Goal: Task Accomplishment & Management: Manage account settings

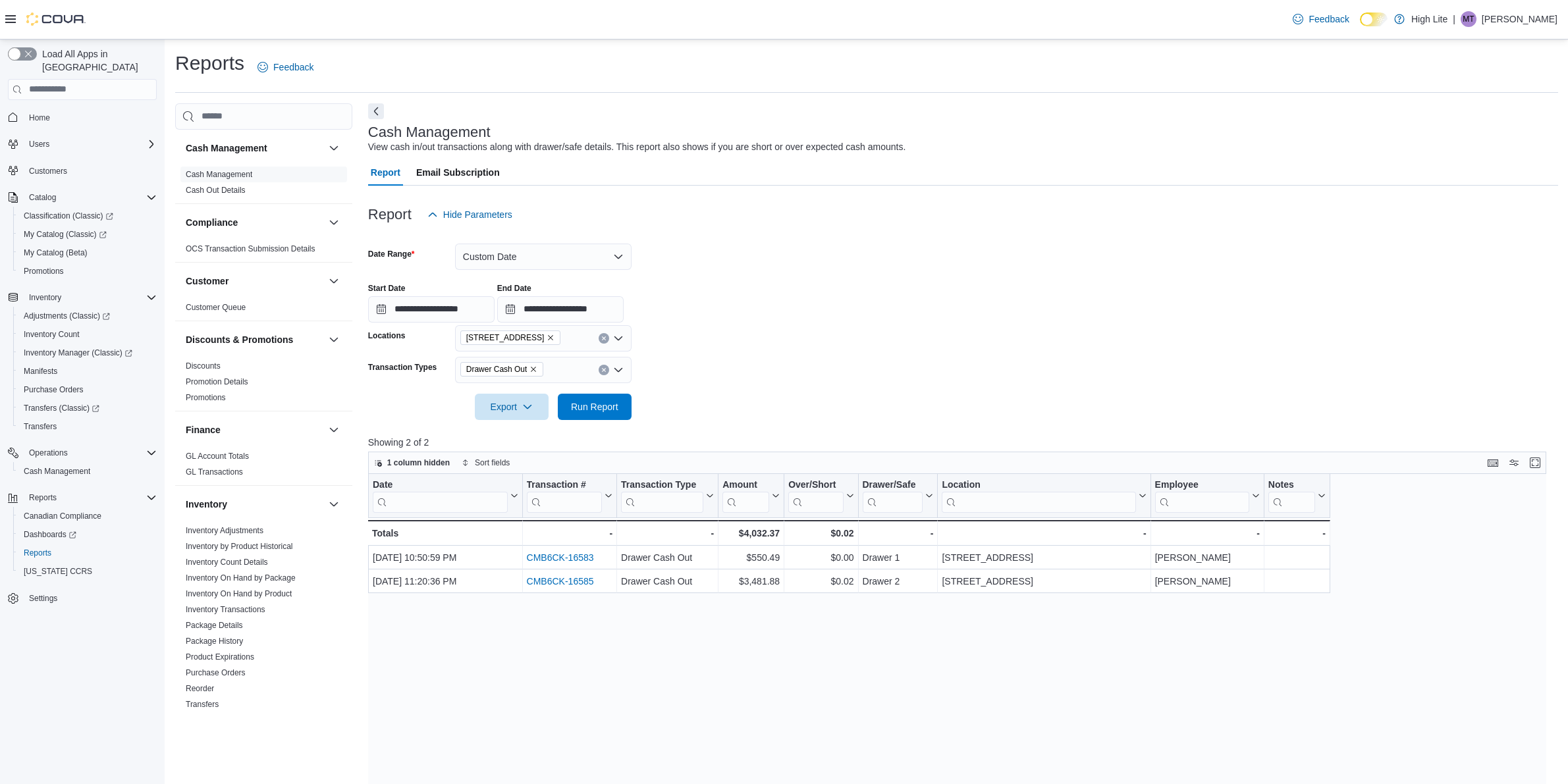
scroll to position [82, 0]
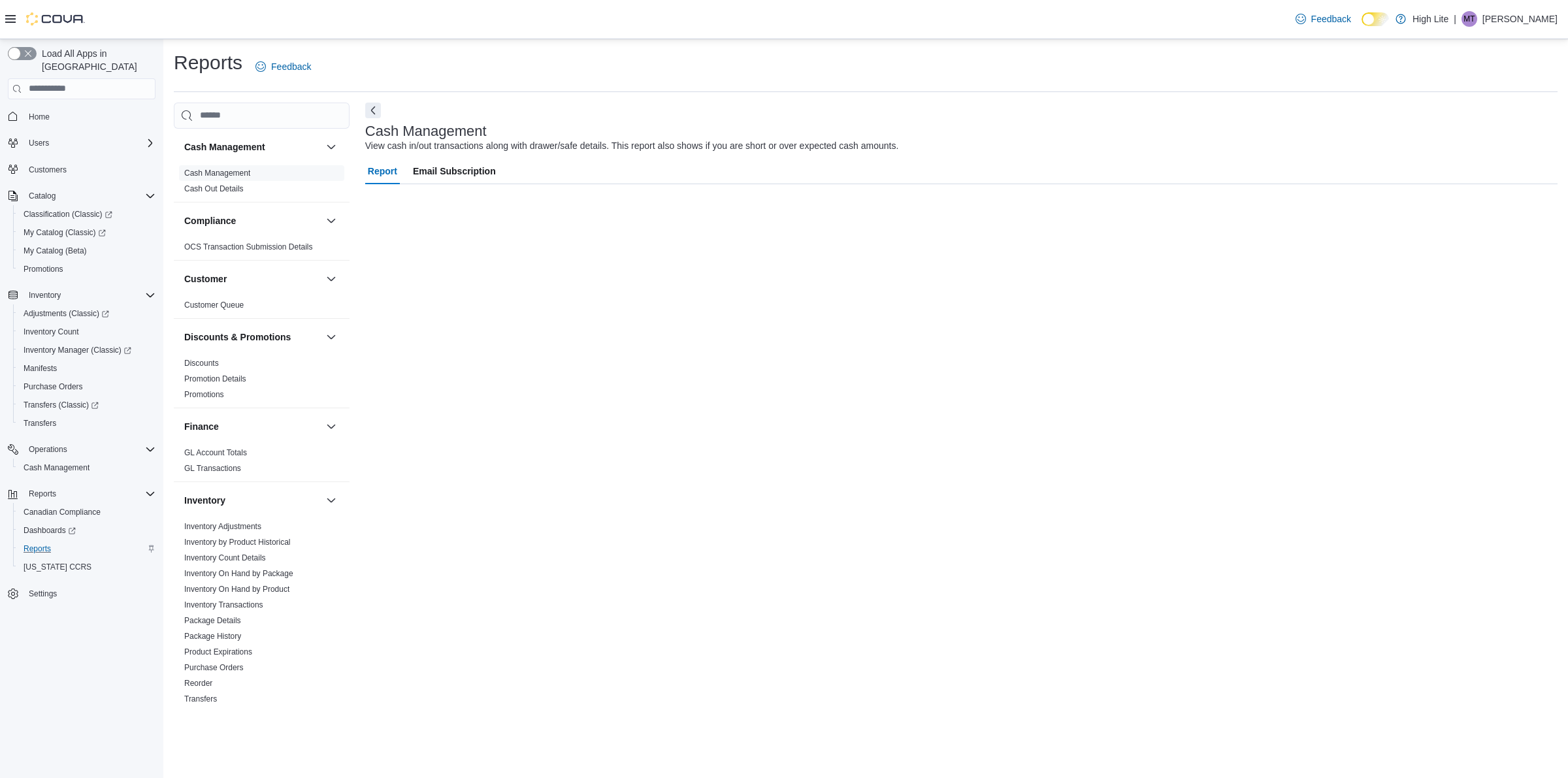
click at [72, 540] on div "Reports" at bounding box center [86, 548] width 138 height 16
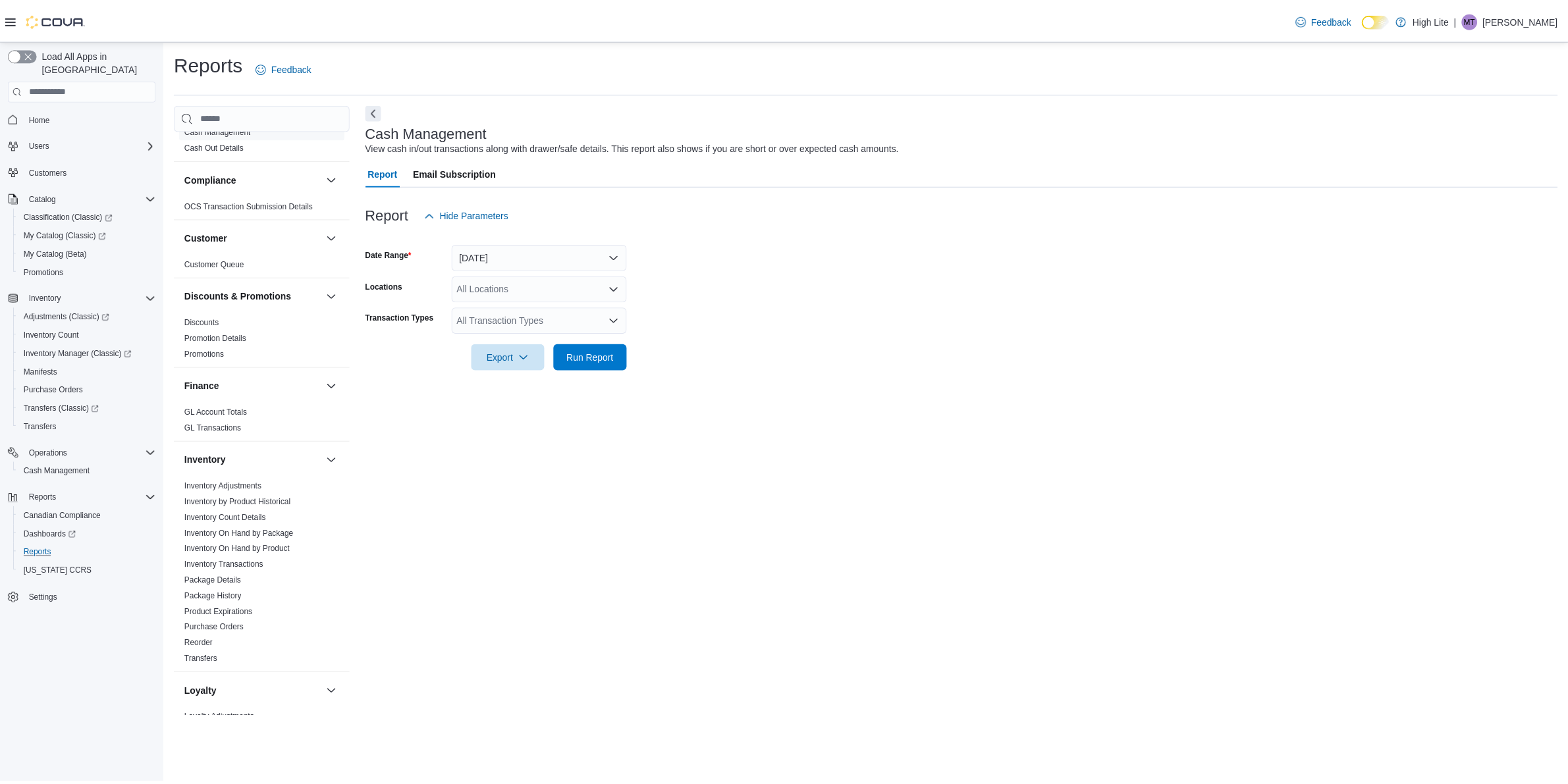
scroll to position [44, 0]
click at [275, 548] on link "Inventory On Hand by Product" at bounding box center [239, 550] width 106 height 9
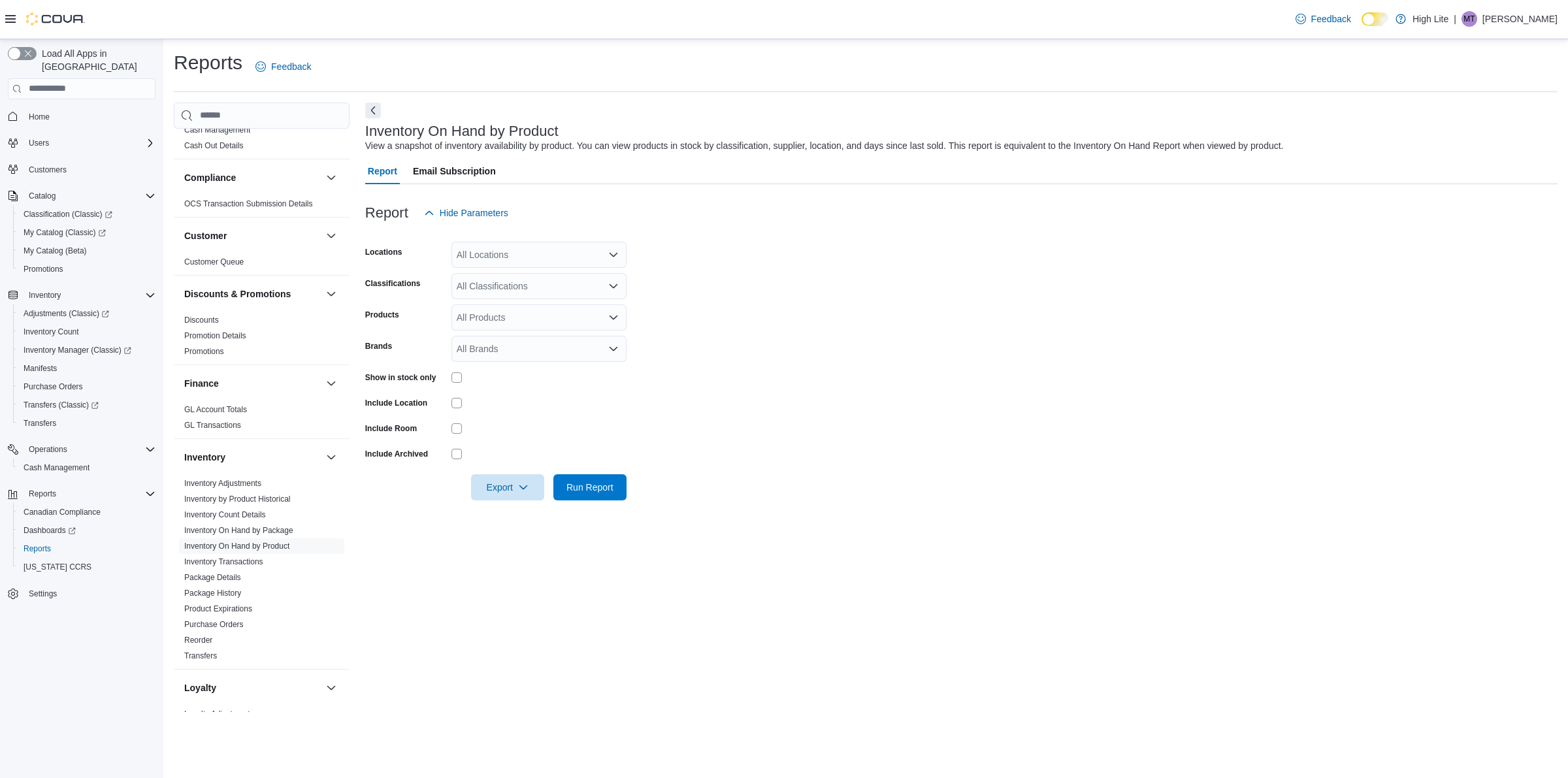
click at [591, 253] on div "All Locations" at bounding box center [539, 255] width 175 height 26
click at [569, 311] on span "1581 Bank St., Unit B, Ottawa, ON K1H 7Z3" at bounding box center [524, 314] width 90 height 13
click at [736, 306] on form "Locations 1581 Bank St., Unit B, Ottawa, ON K1H 7Z3 Combo box. Selected. 1581 B…" at bounding box center [961, 363] width 1192 height 274
click at [574, 291] on div "All Classifications" at bounding box center [539, 286] width 175 height 26
drag, startPoint x: 719, startPoint y: 284, endPoint x: 704, endPoint y: 281, distance: 15.3
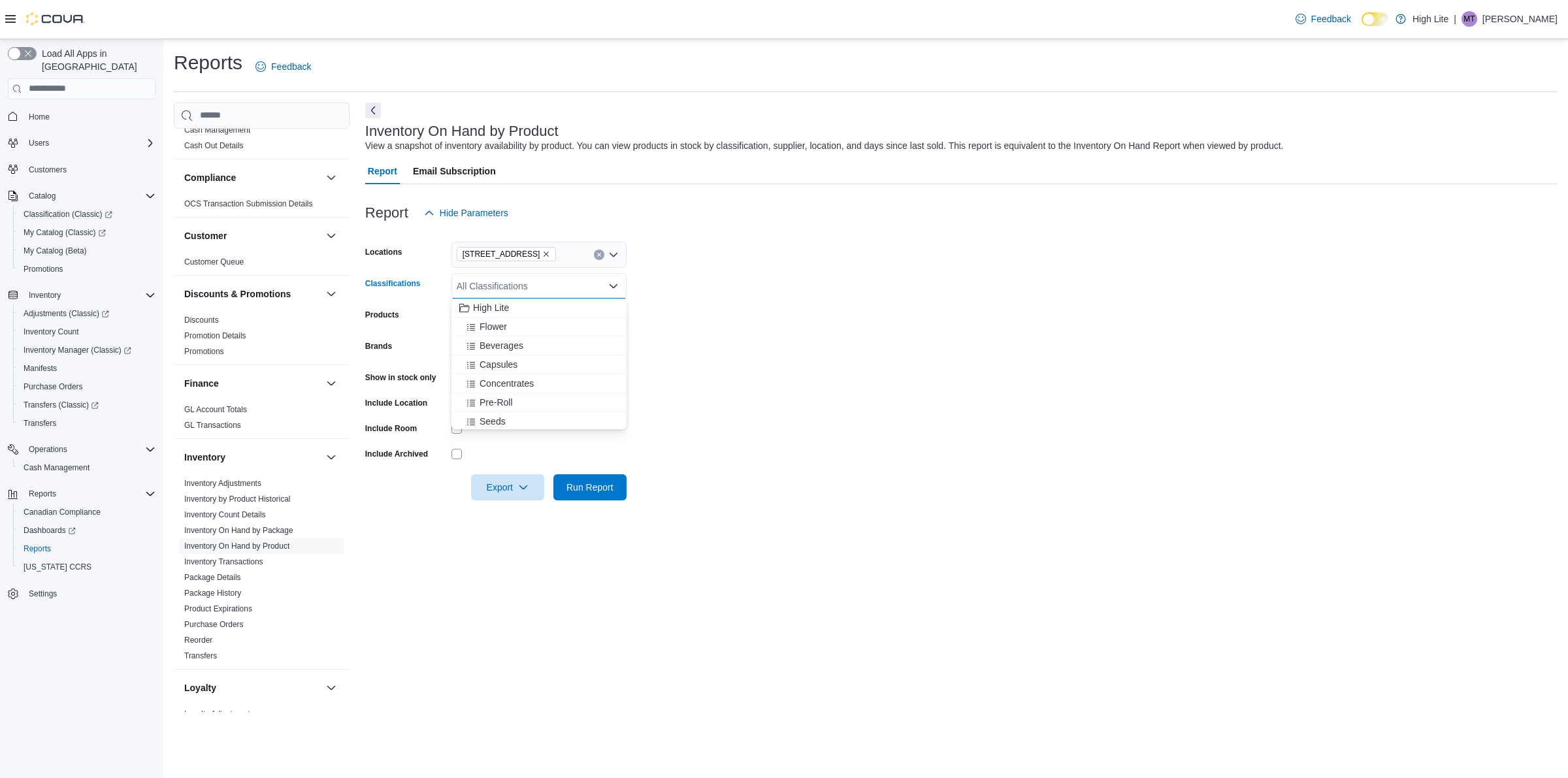
click at [719, 285] on form "Locations 1581 Bank St., Unit B, Ottawa, ON K1H 7Z3 Classifications All Classif…" at bounding box center [961, 363] width 1192 height 274
click at [550, 255] on icon "Remove 1581 Bank St., Unit B, Ottawa, ON K1H 7Z3 from selection in this group" at bounding box center [546, 254] width 8 height 8
click at [569, 311] on span "1581 Bank St., Unit B, Ottawa, ON K1H 7Z3" at bounding box center [524, 314] width 90 height 13
click at [568, 312] on div "831 Notre Dame St." at bounding box center [526, 314] width 135 height 13
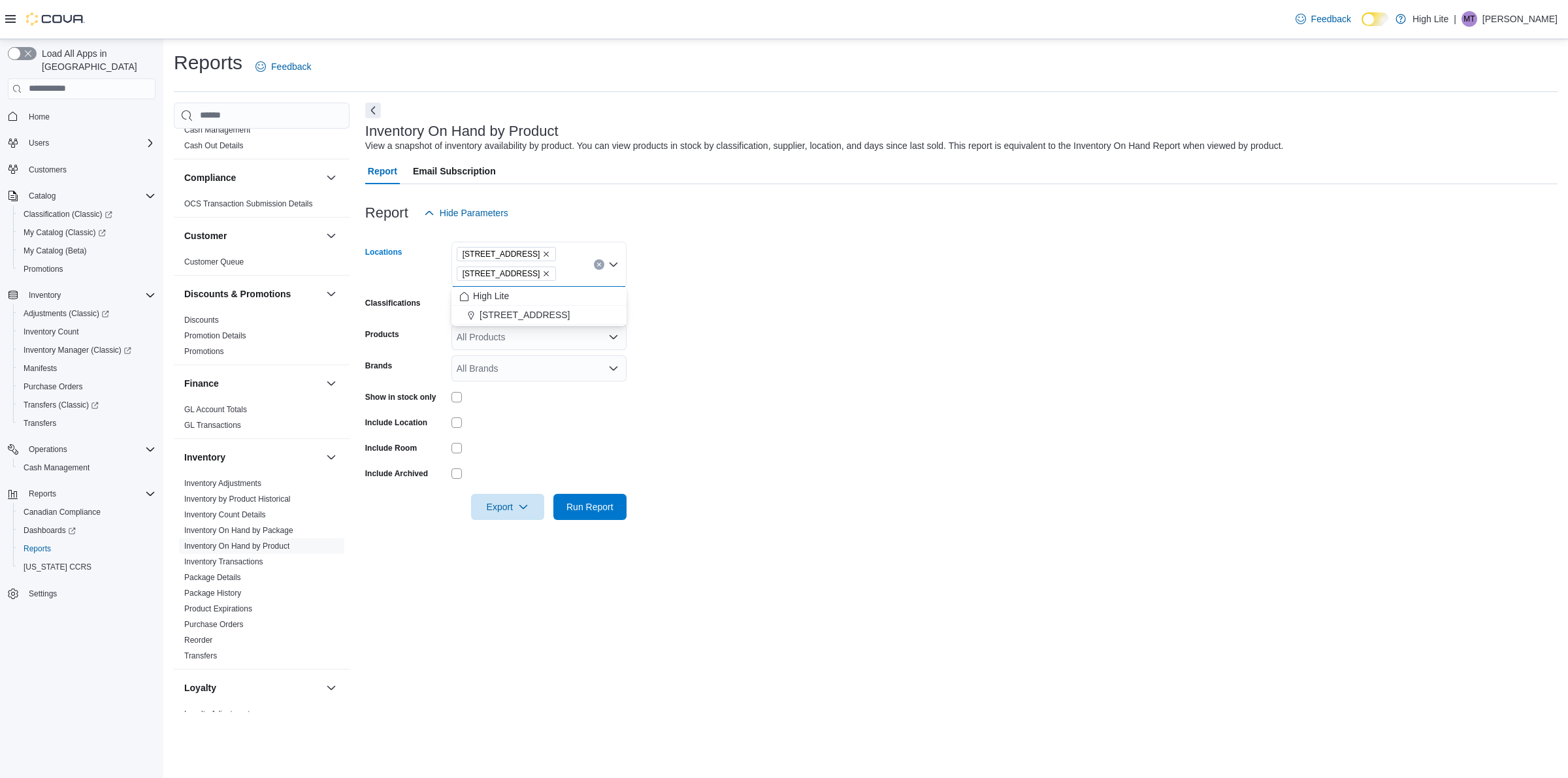
click at [768, 341] on form "Locations 1581 Bank St., Unit B, Ottawa, ON K1H 7Z3 831 Notre Dame St. Combo bo…" at bounding box center [961, 373] width 1192 height 294
click at [567, 304] on div "All Classifications" at bounding box center [539, 306] width 175 height 26
click at [566, 343] on div "Flower" at bounding box center [539, 346] width 159 height 13
click at [566, 349] on div "Beverages" at bounding box center [526, 346] width 135 height 13
click at [563, 346] on div "Capsules" at bounding box center [526, 346] width 135 height 13
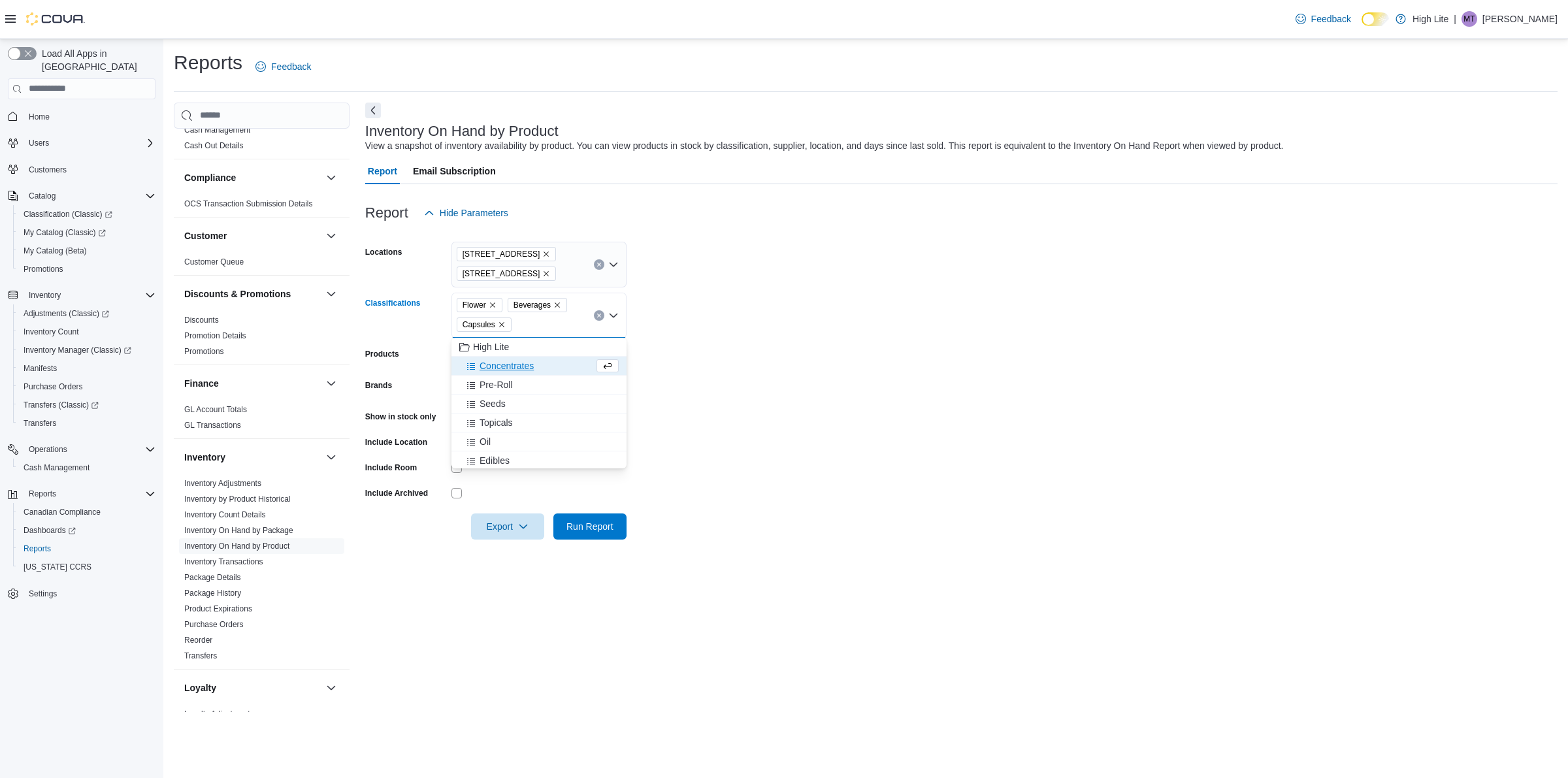
click at [562, 361] on div "Concentrates" at bounding box center [526, 366] width 135 height 13
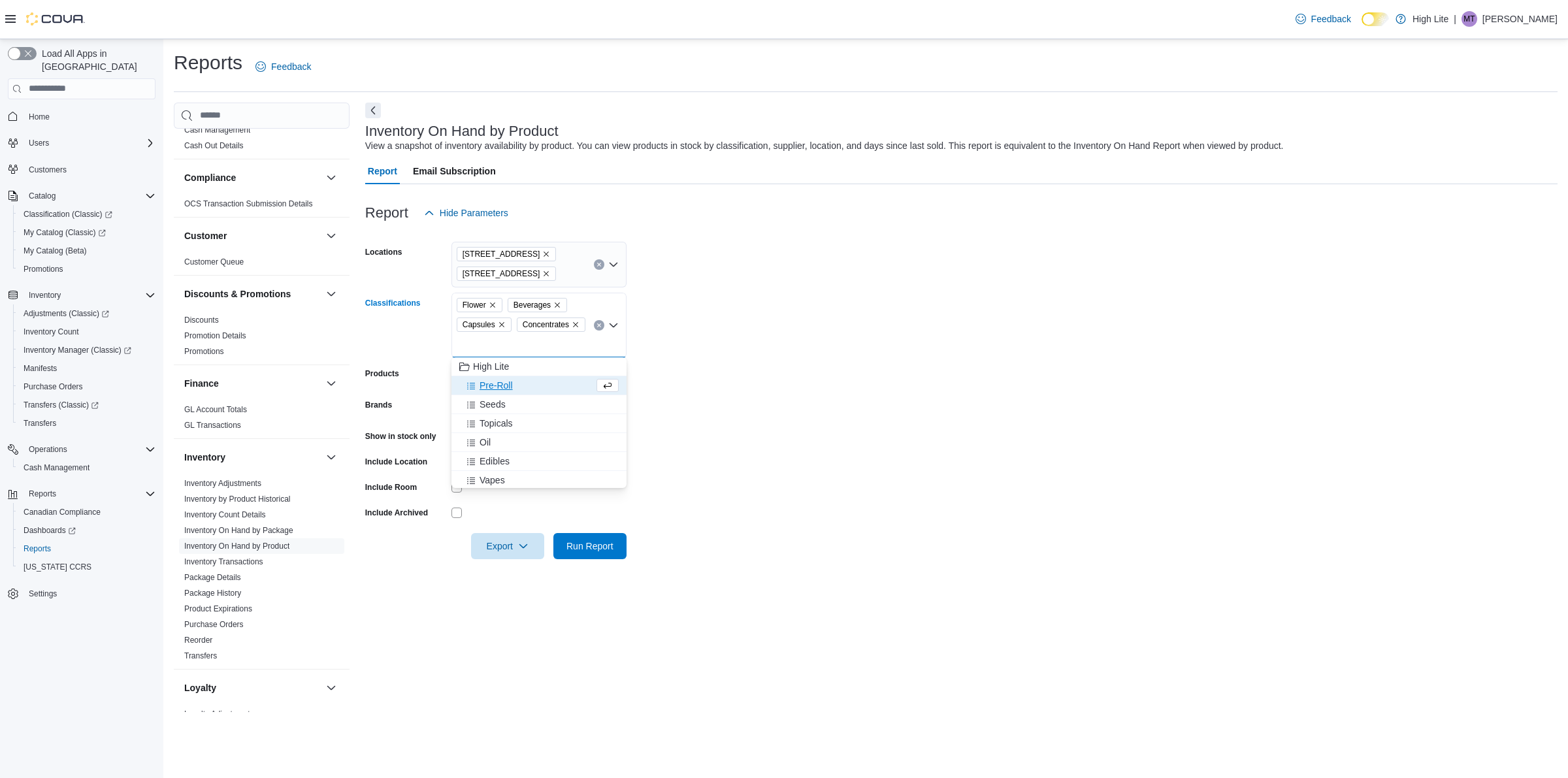
click at [561, 384] on div "Pre-Roll" at bounding box center [526, 385] width 135 height 13
click at [557, 381] on div "Seeds" at bounding box center [526, 385] width 135 height 13
click at [556, 385] on div "Topicals" at bounding box center [526, 385] width 135 height 13
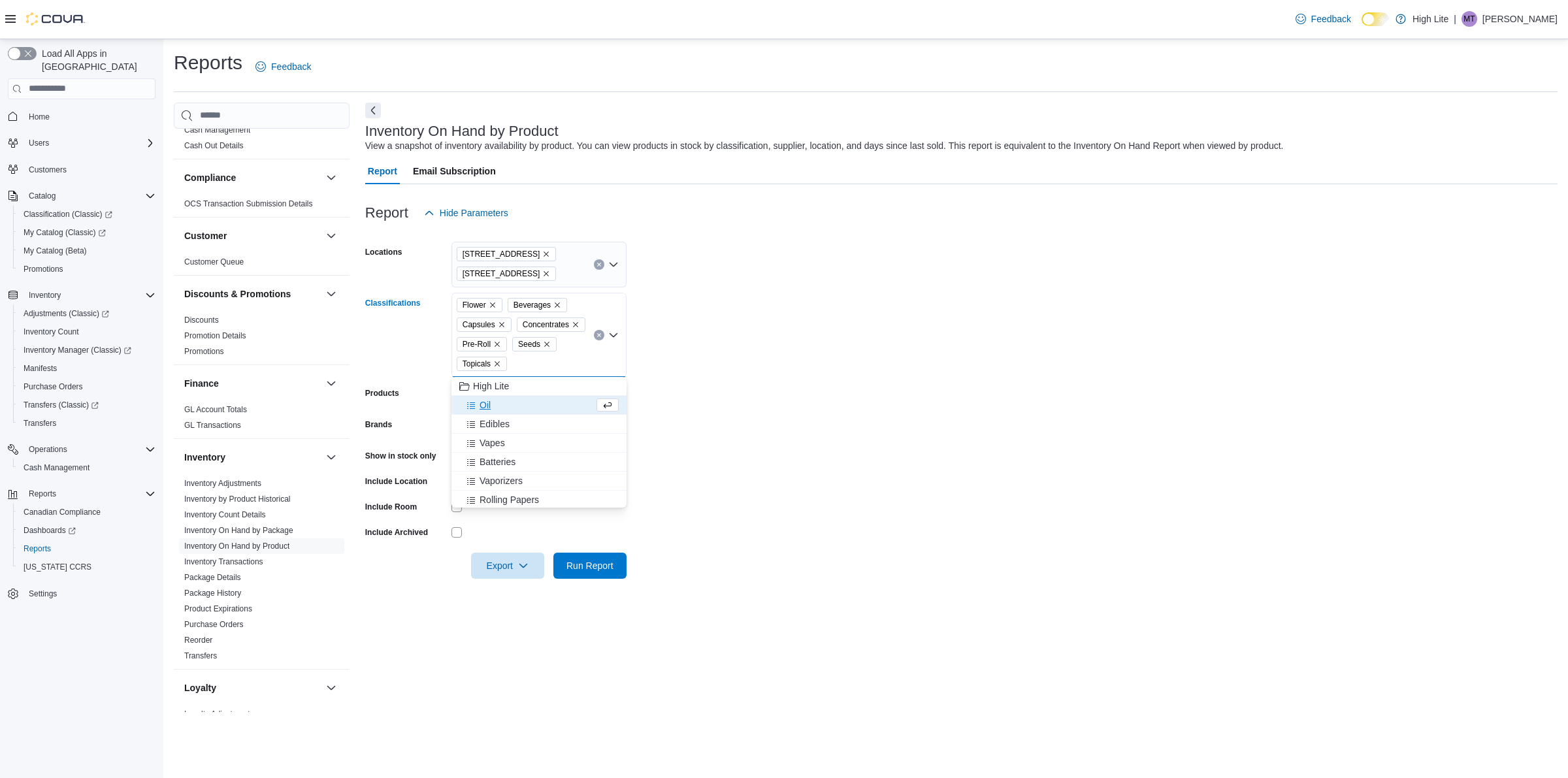
click at [554, 400] on div "Oil" at bounding box center [526, 405] width 135 height 13
click at [555, 403] on div "Edibles" at bounding box center [526, 405] width 135 height 13
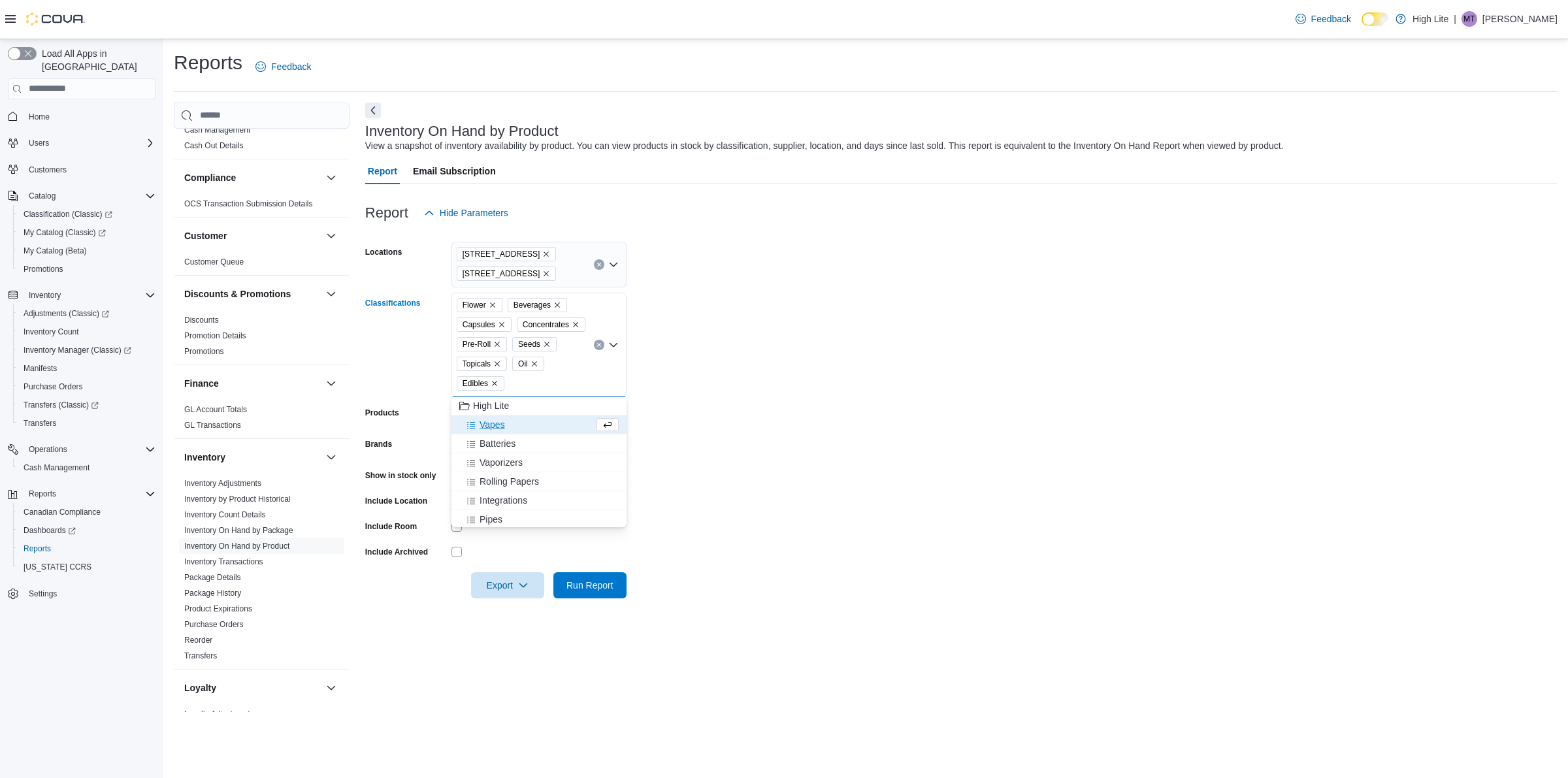
click at [557, 421] on div "Vapes" at bounding box center [526, 425] width 135 height 13
click at [770, 503] on form "Locations 1581 Bank St., Unit B, Ottawa, ON K1H 7Z3 831 Notre Dame St. Classifi…" at bounding box center [961, 412] width 1192 height 372
click at [595, 589] on span "Run Report" at bounding box center [590, 584] width 47 height 13
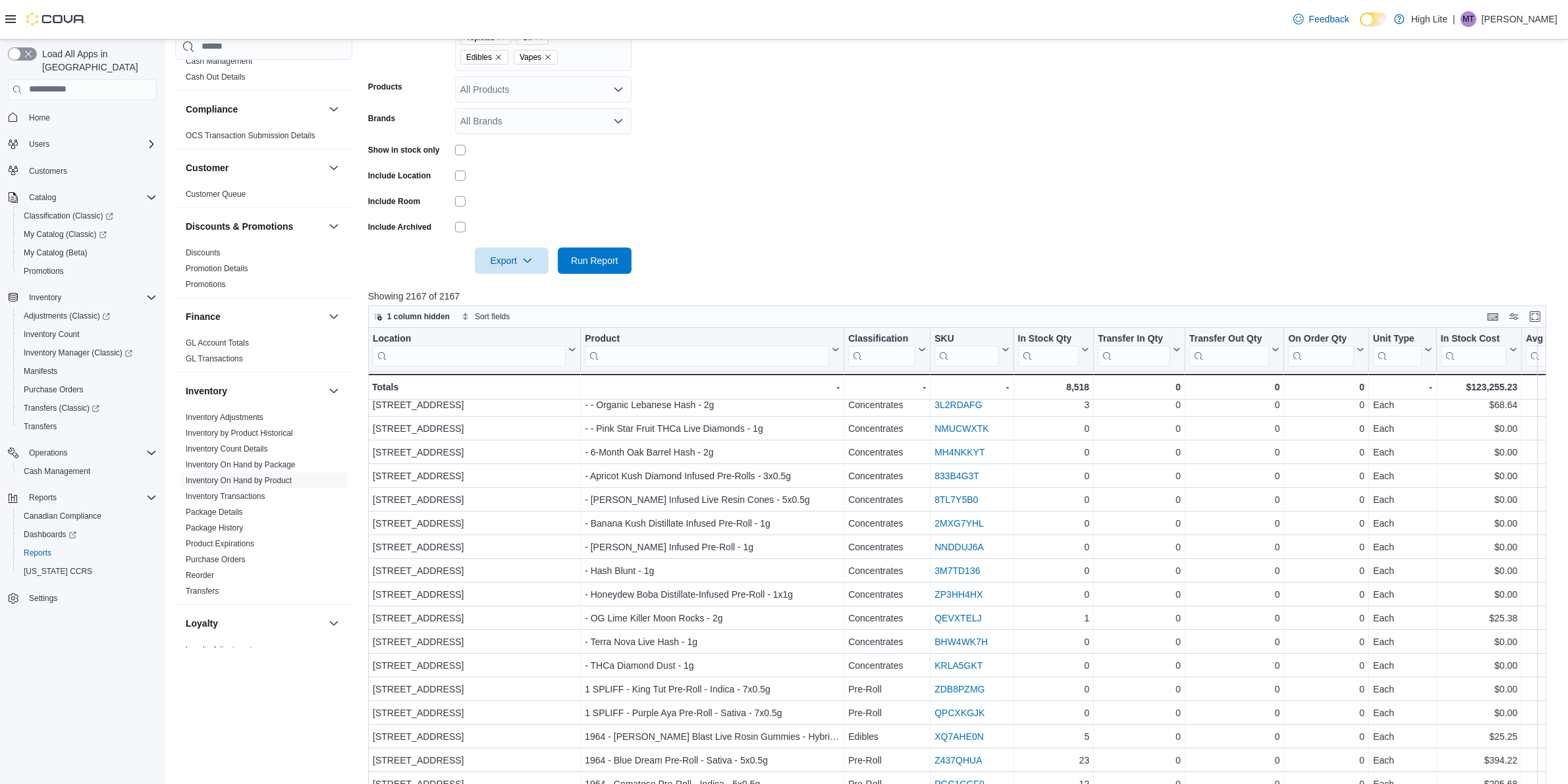
scroll to position [82, 0]
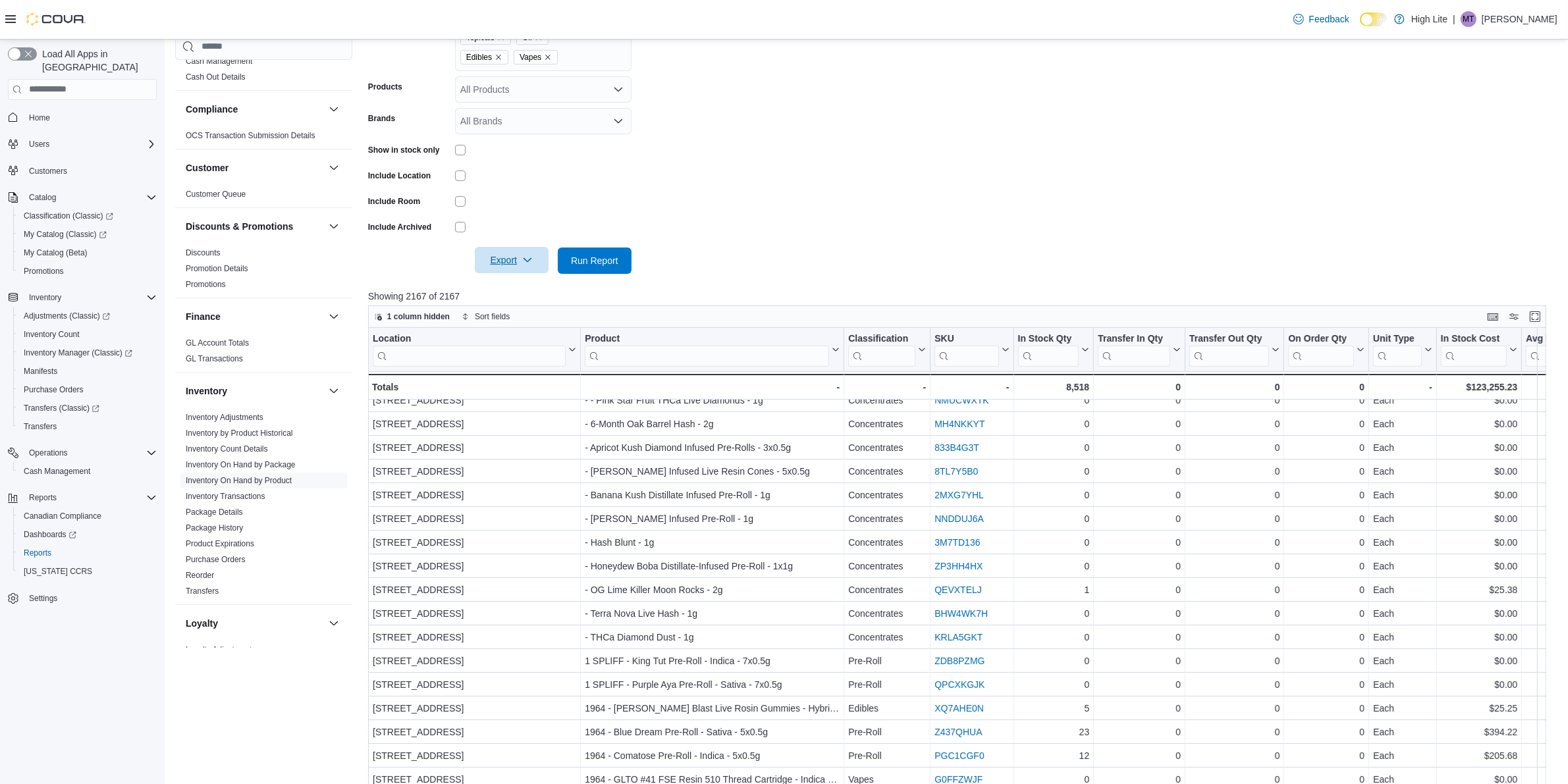
click at [512, 259] on span "Export" at bounding box center [512, 260] width 58 height 26
click at [528, 278] on button "Export to Excel" at bounding box center [513, 286] width 75 height 26
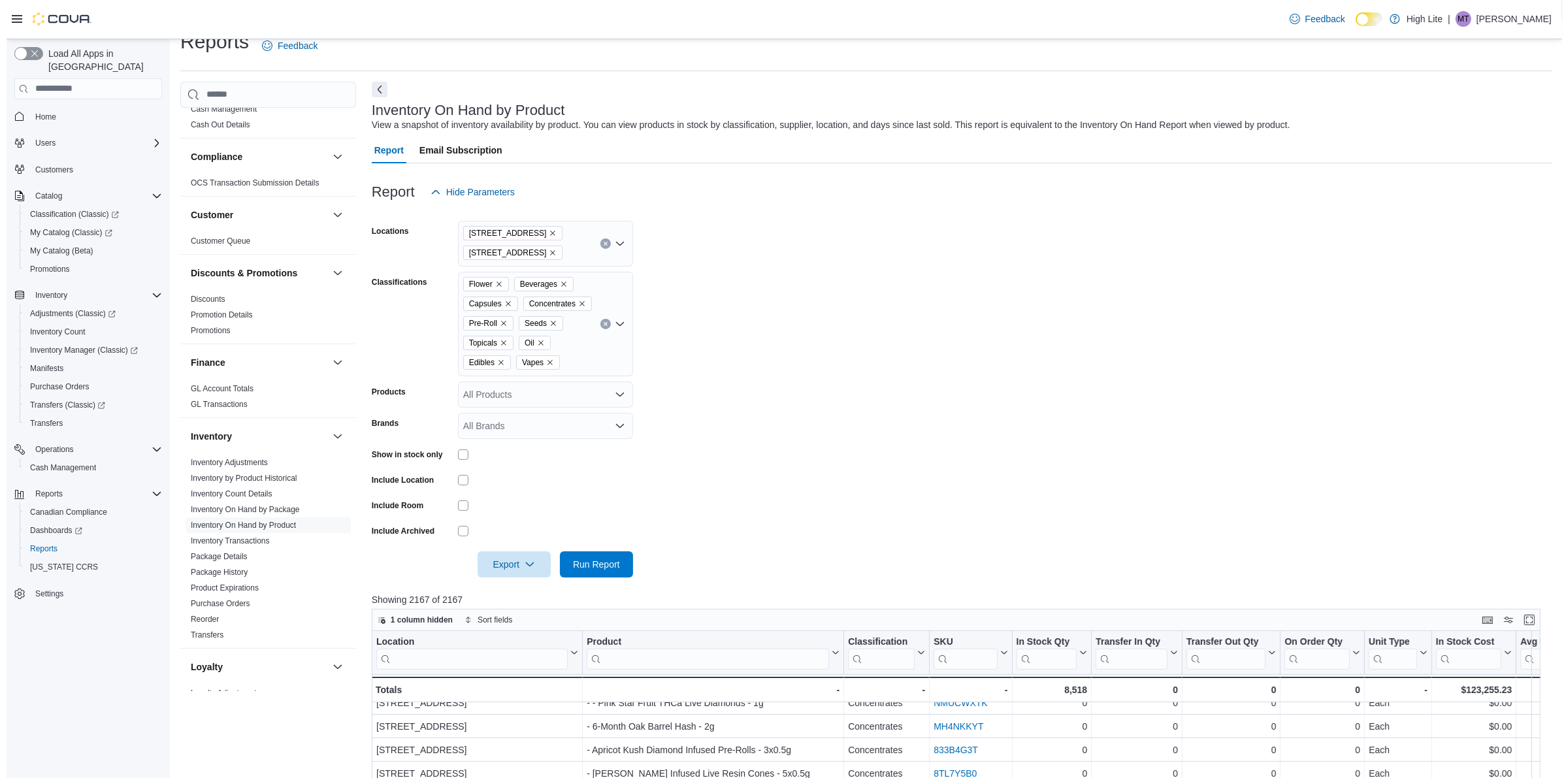
scroll to position [0, 0]
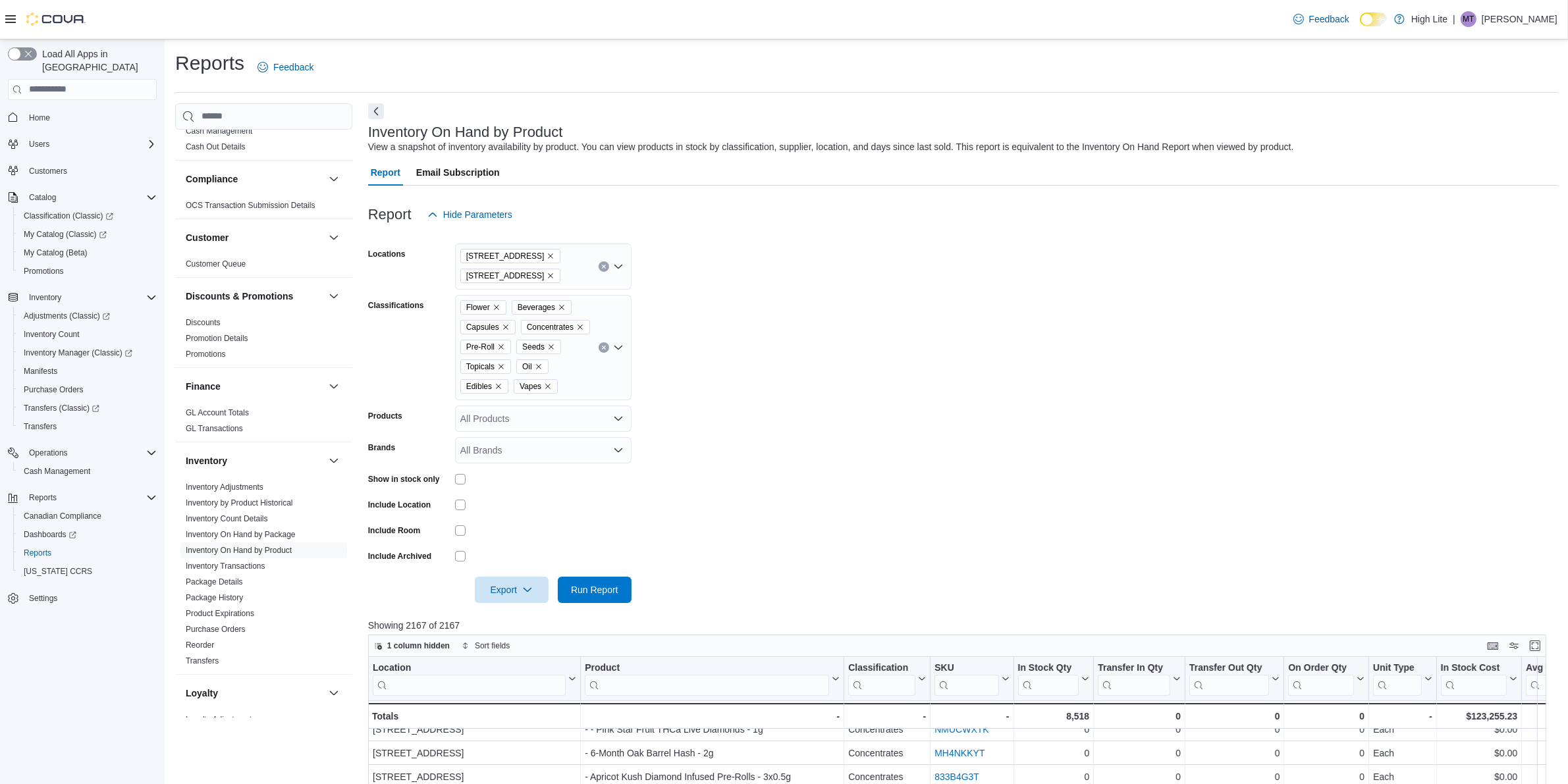
click at [73, 159] on div "Customers" at bounding box center [82, 171] width 149 height 25
click at [70, 163] on link "Customers" at bounding box center [48, 171] width 49 height 16
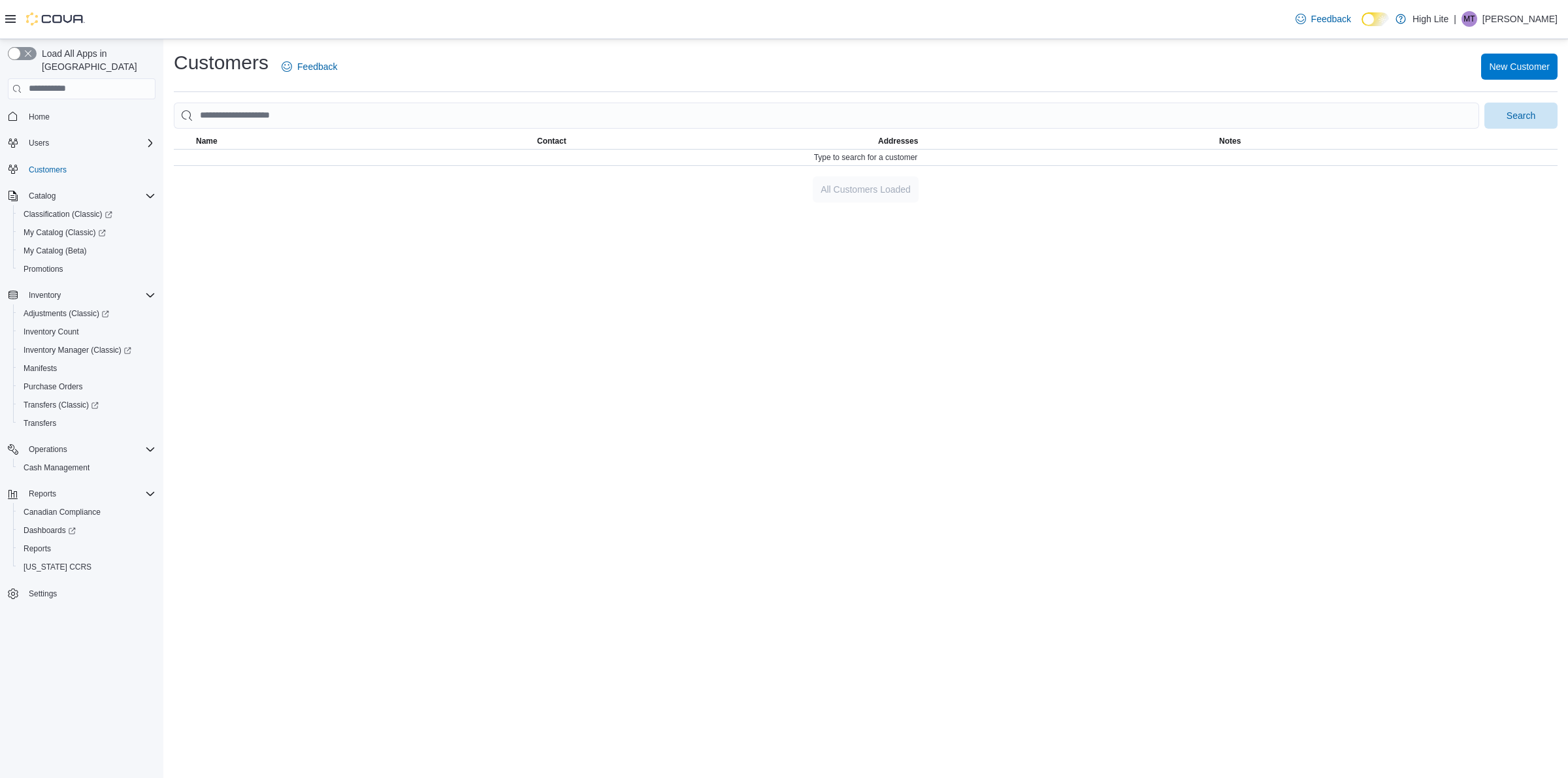
click at [84, 161] on span "Customers" at bounding box center [89, 169] width 132 height 17
click at [67, 162] on link "Customers" at bounding box center [48, 170] width 48 height 16
click at [67, 261] on link "Promotions" at bounding box center [43, 269] width 50 height 16
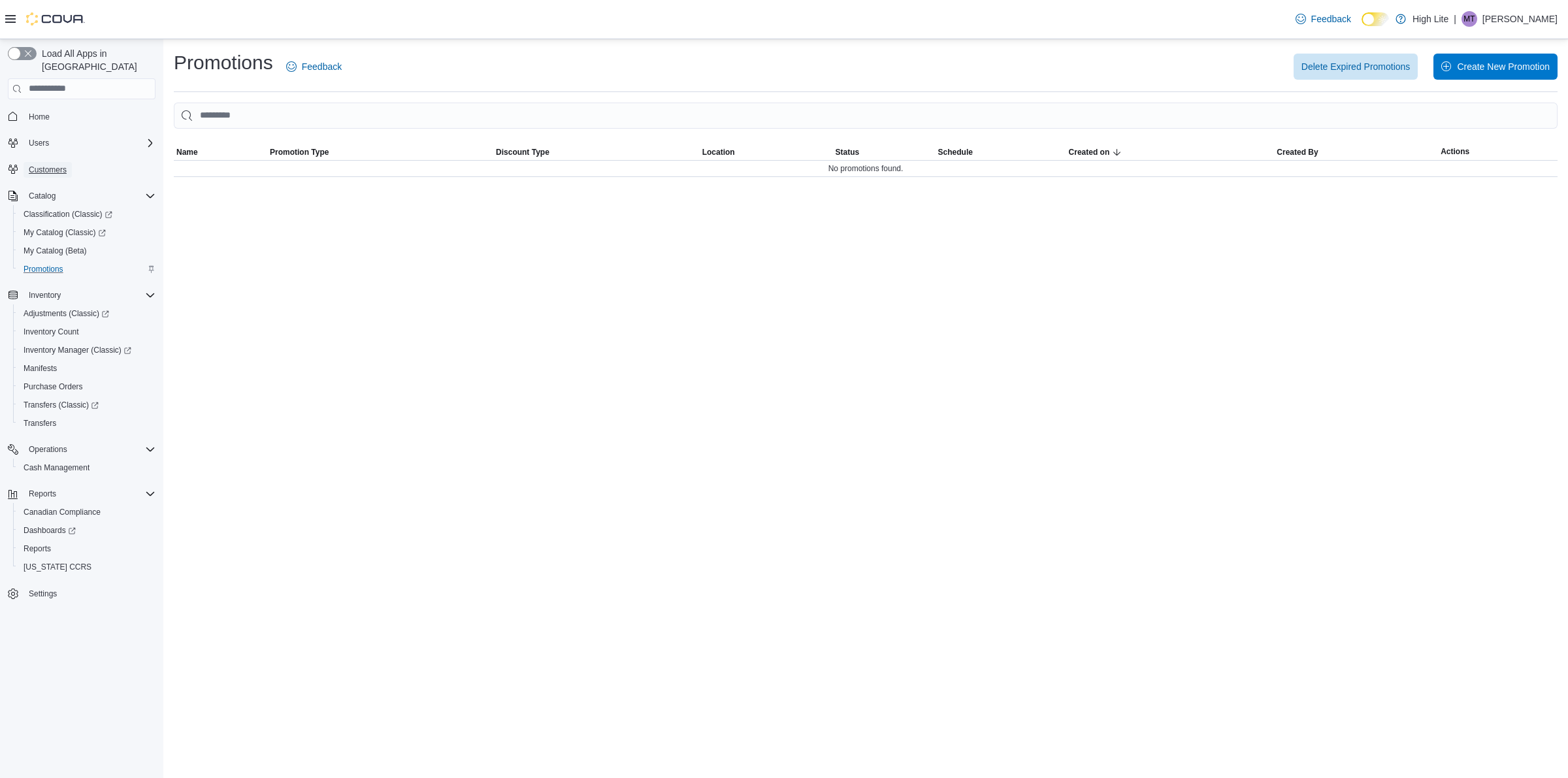
click at [50, 165] on span "Customers" at bounding box center [48, 170] width 38 height 11
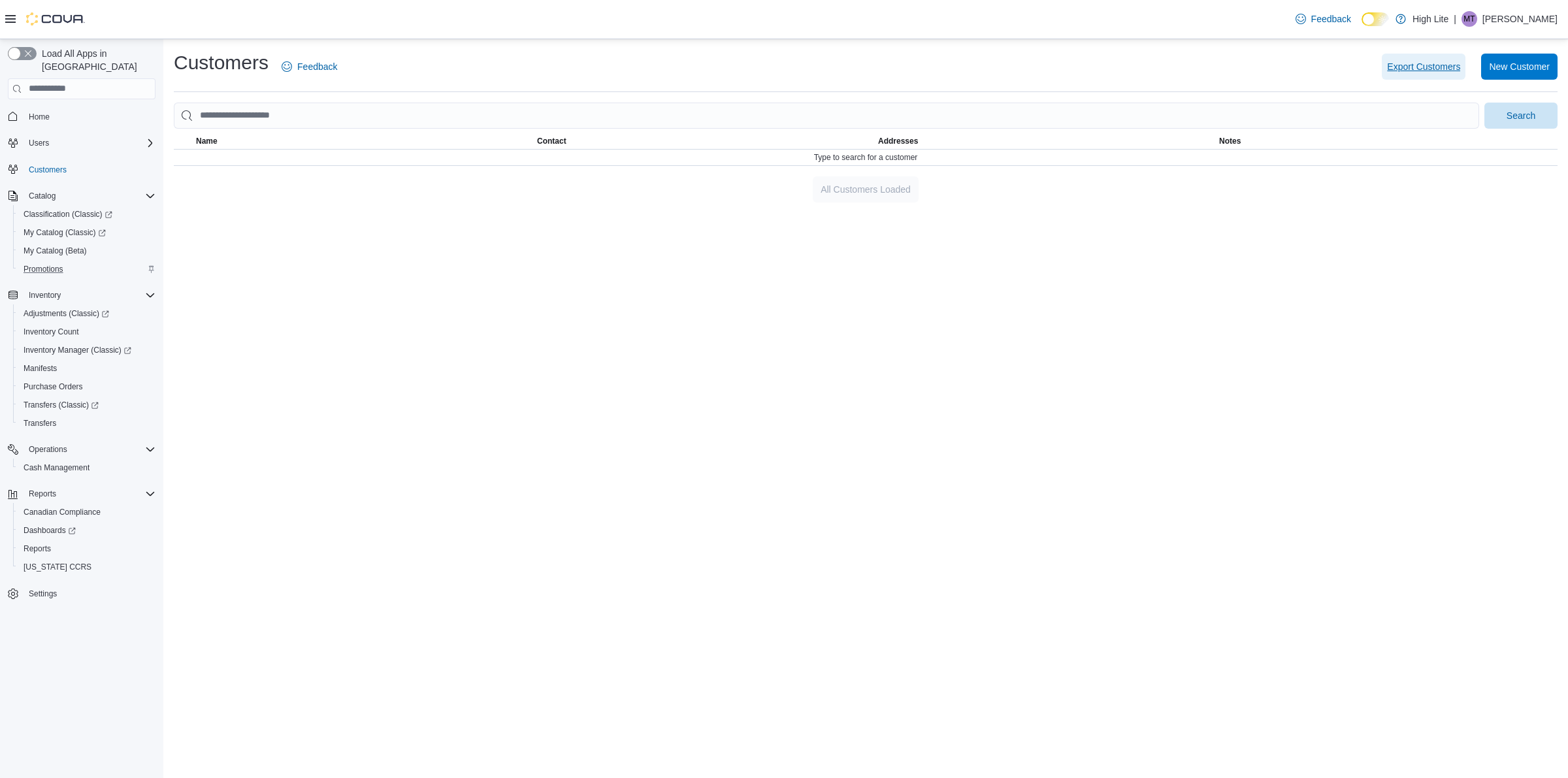
click at [1439, 63] on span "Export Customers" at bounding box center [1423, 66] width 73 height 13
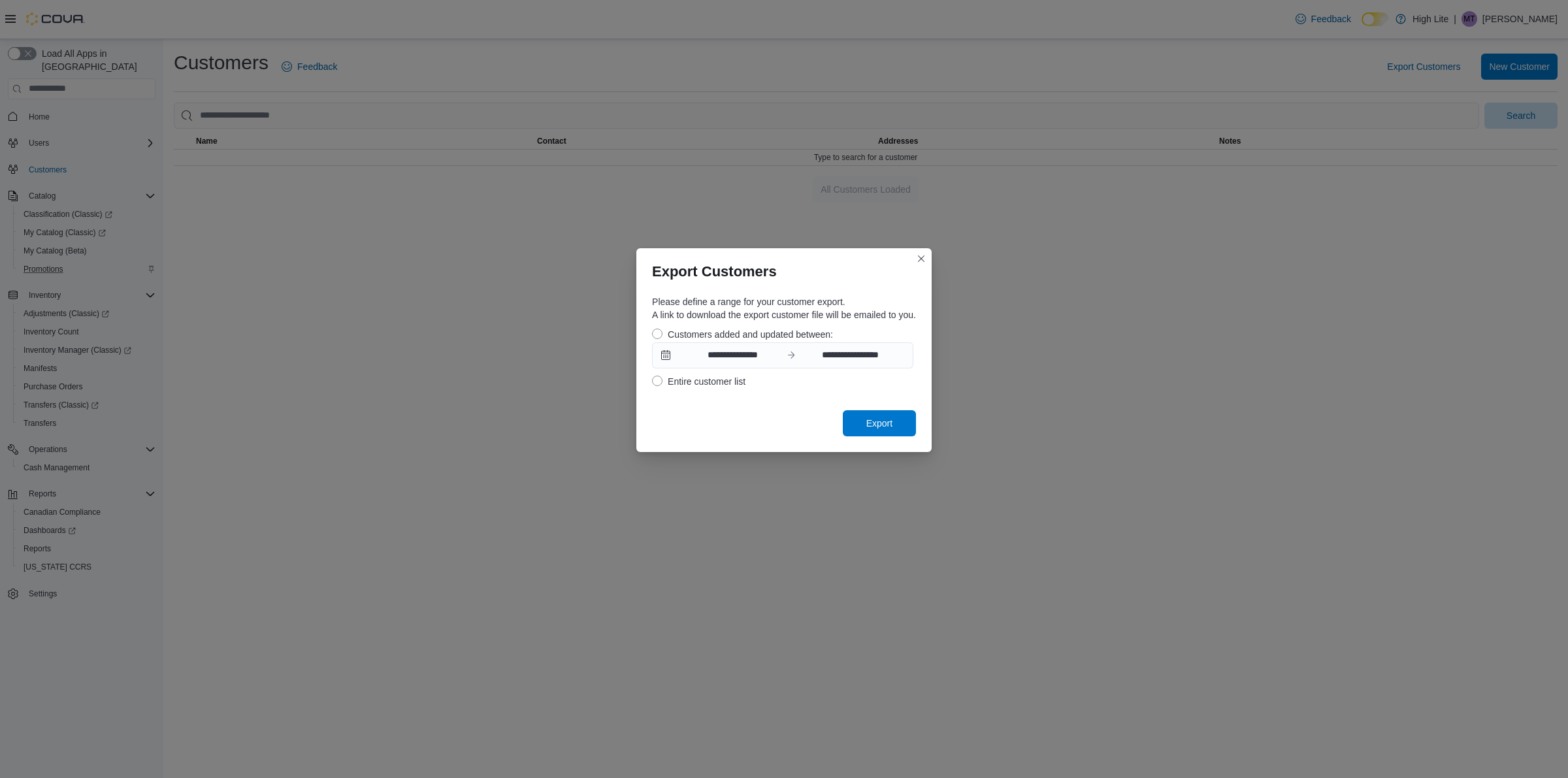
click at [654, 382] on label "Entire customer list" at bounding box center [699, 381] width 94 height 16
click at [866, 426] on span "Export" at bounding box center [879, 422] width 26 height 13
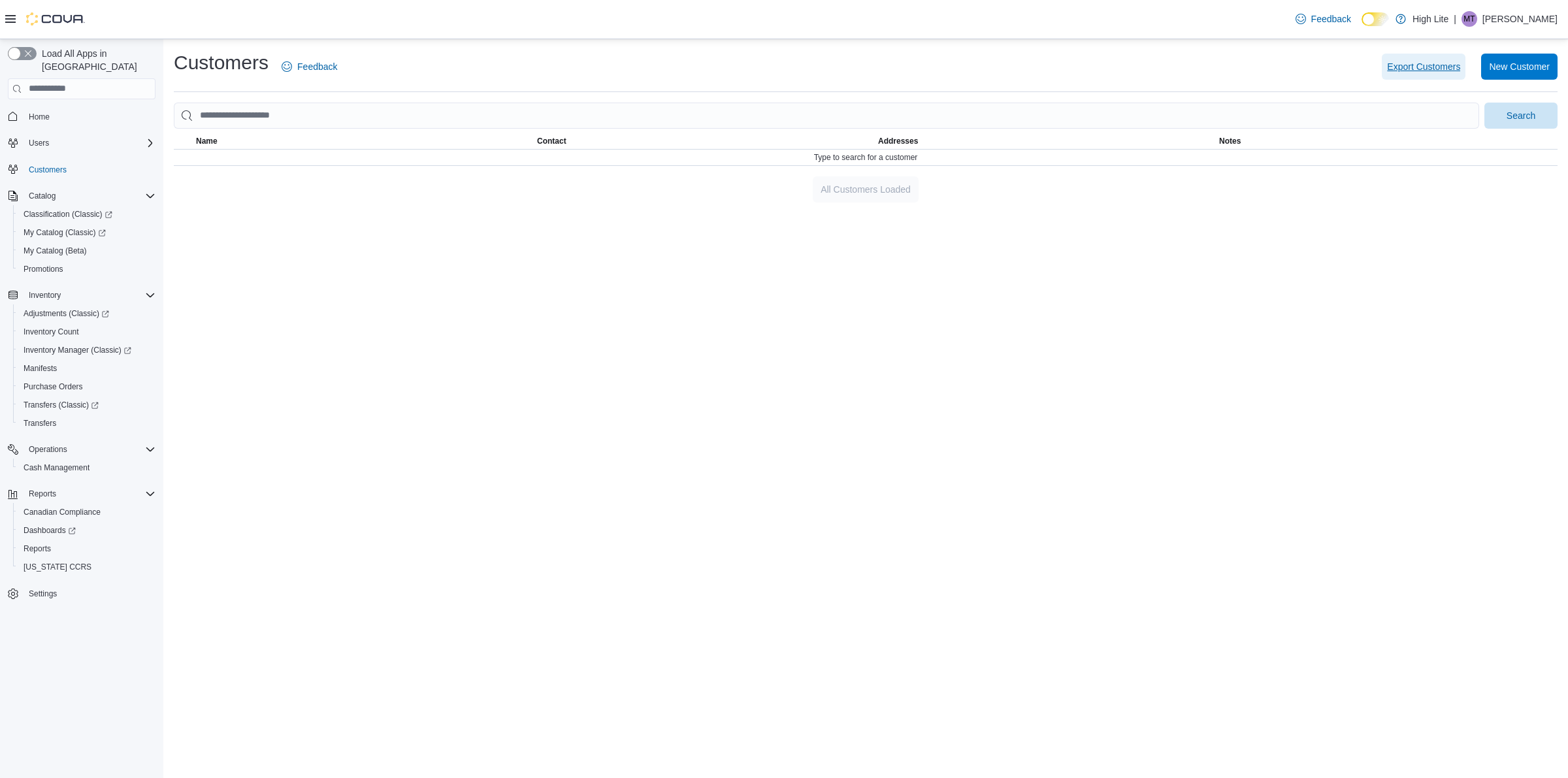
click at [1423, 71] on span "Export Customers" at bounding box center [1423, 66] width 73 height 13
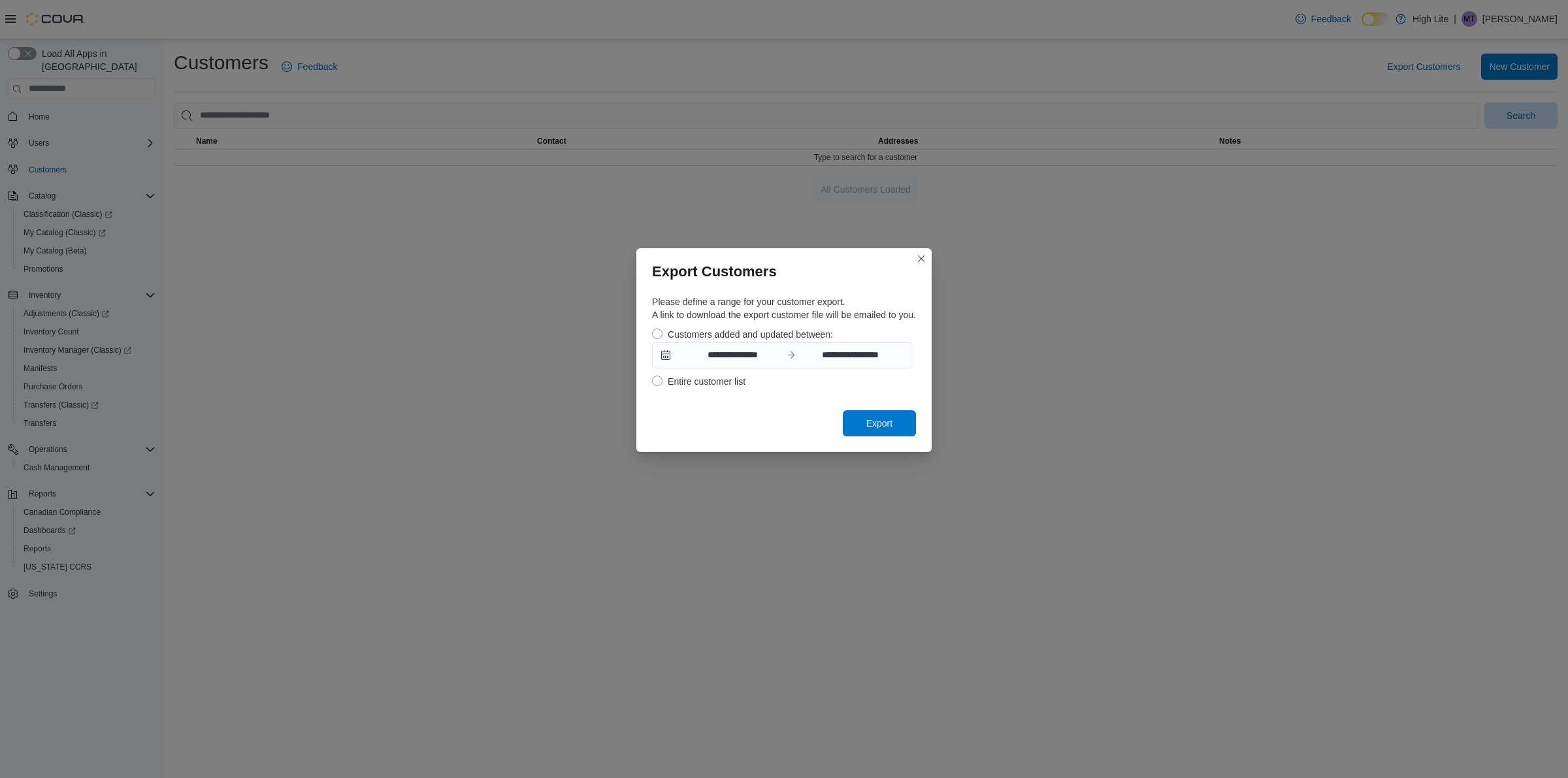
click at [657, 379] on label "Entire customer list" at bounding box center [699, 381] width 94 height 16
click at [857, 415] on span "Export" at bounding box center [879, 422] width 58 height 26
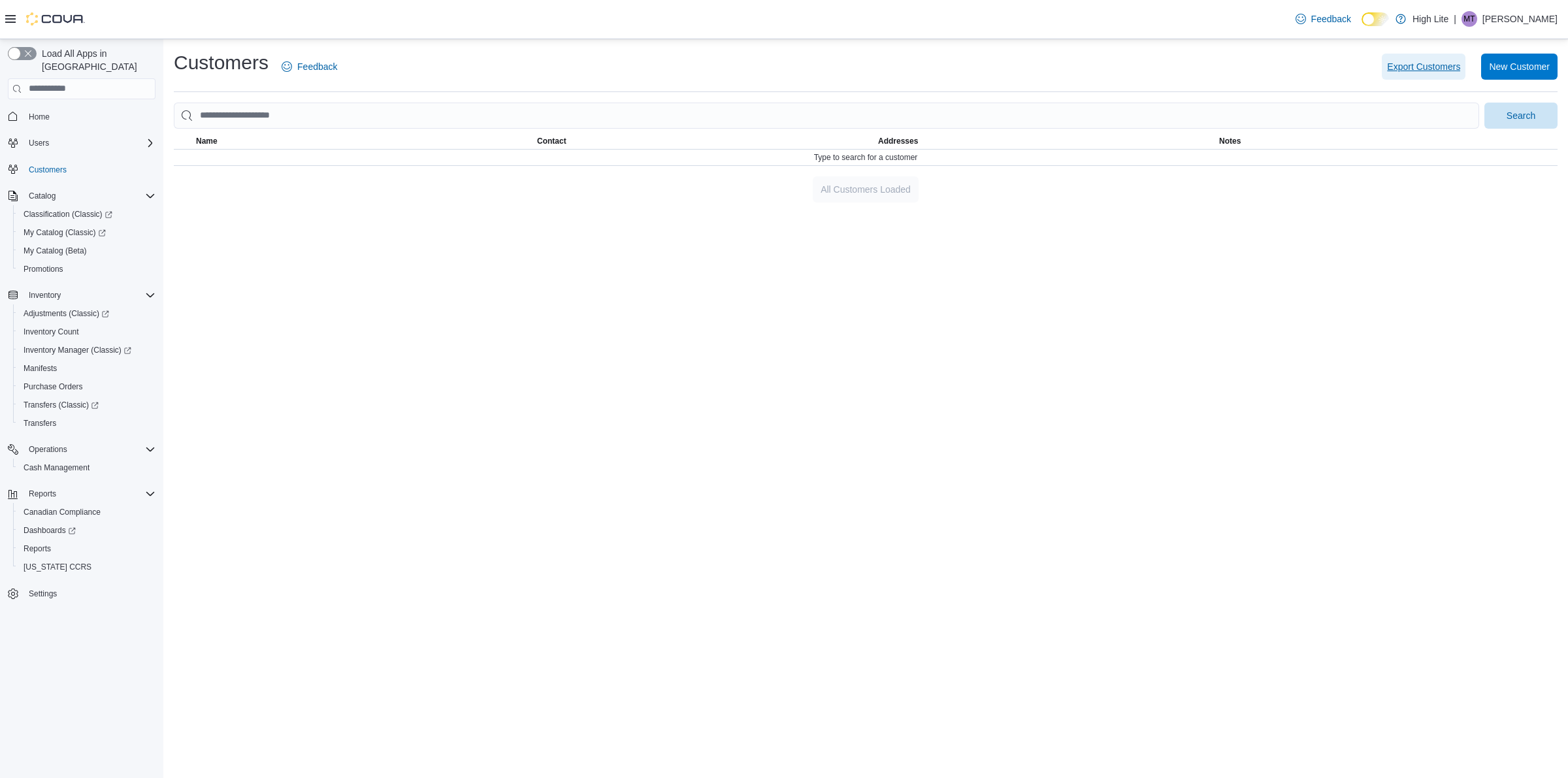
click at [1449, 70] on span "Export Customers" at bounding box center [1423, 66] width 73 height 13
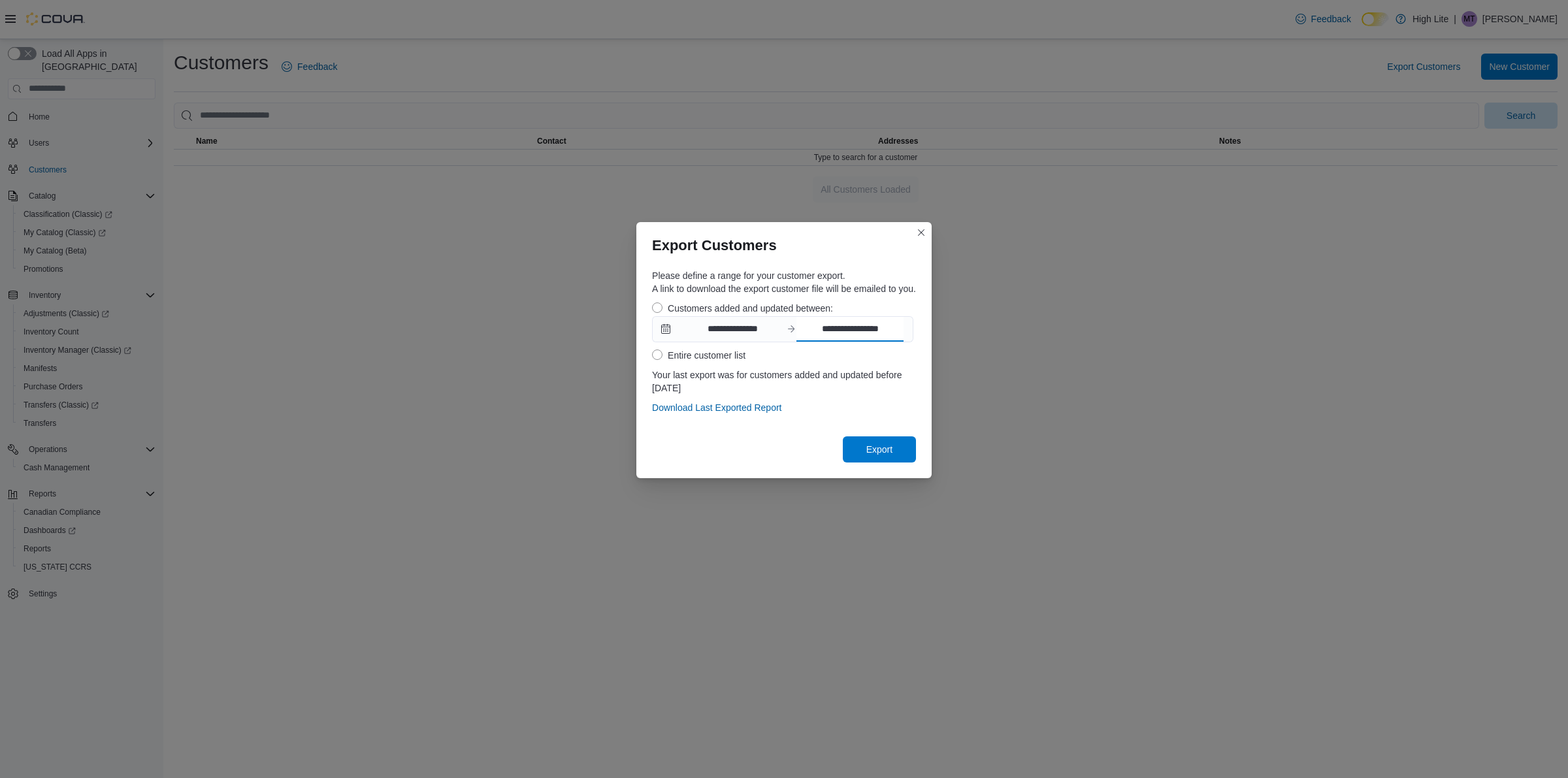
click at [839, 335] on input "**********" at bounding box center [850, 329] width 107 height 24
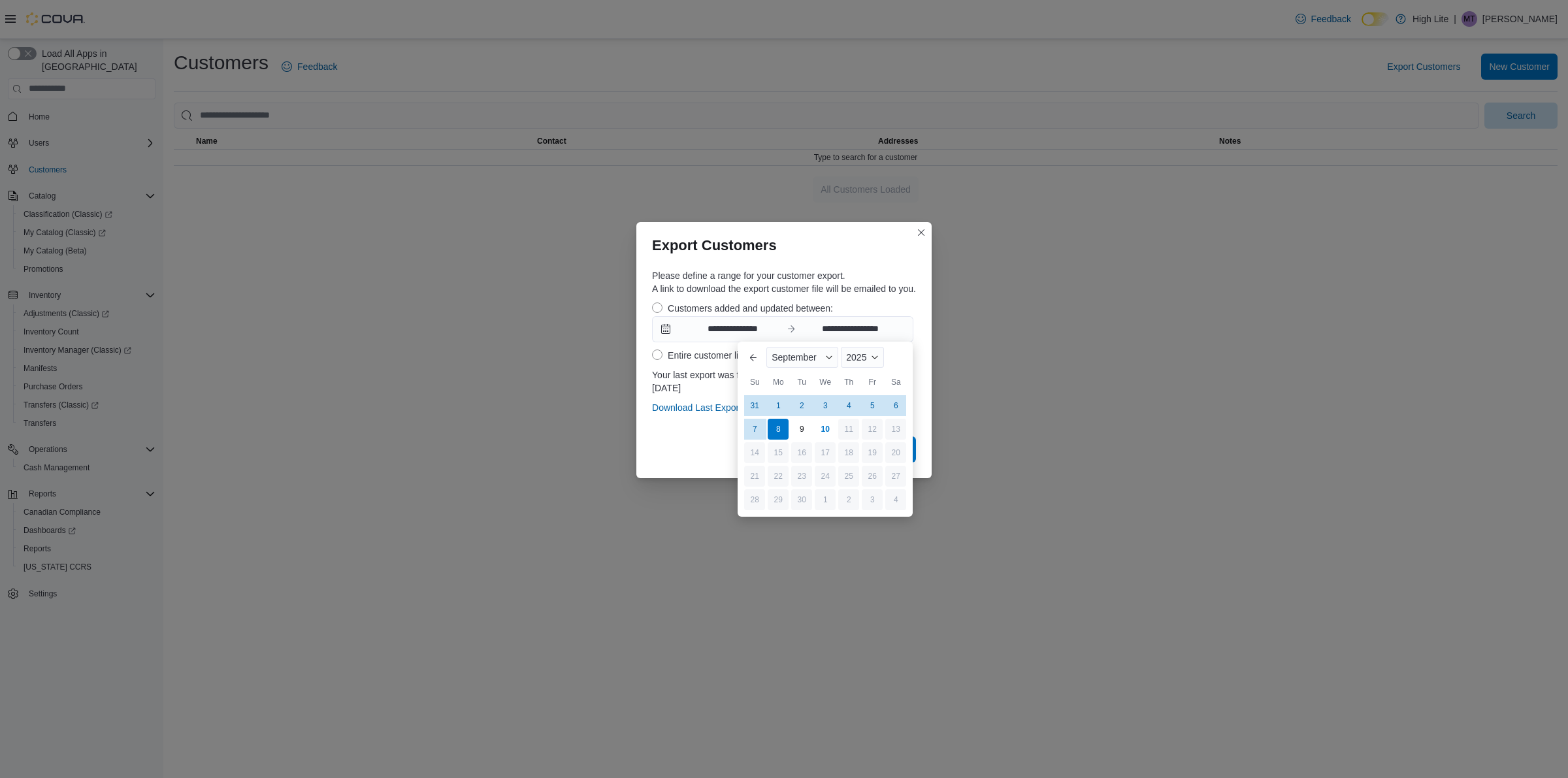
click at [1011, 488] on div "**********" at bounding box center [784, 389] width 1568 height 778
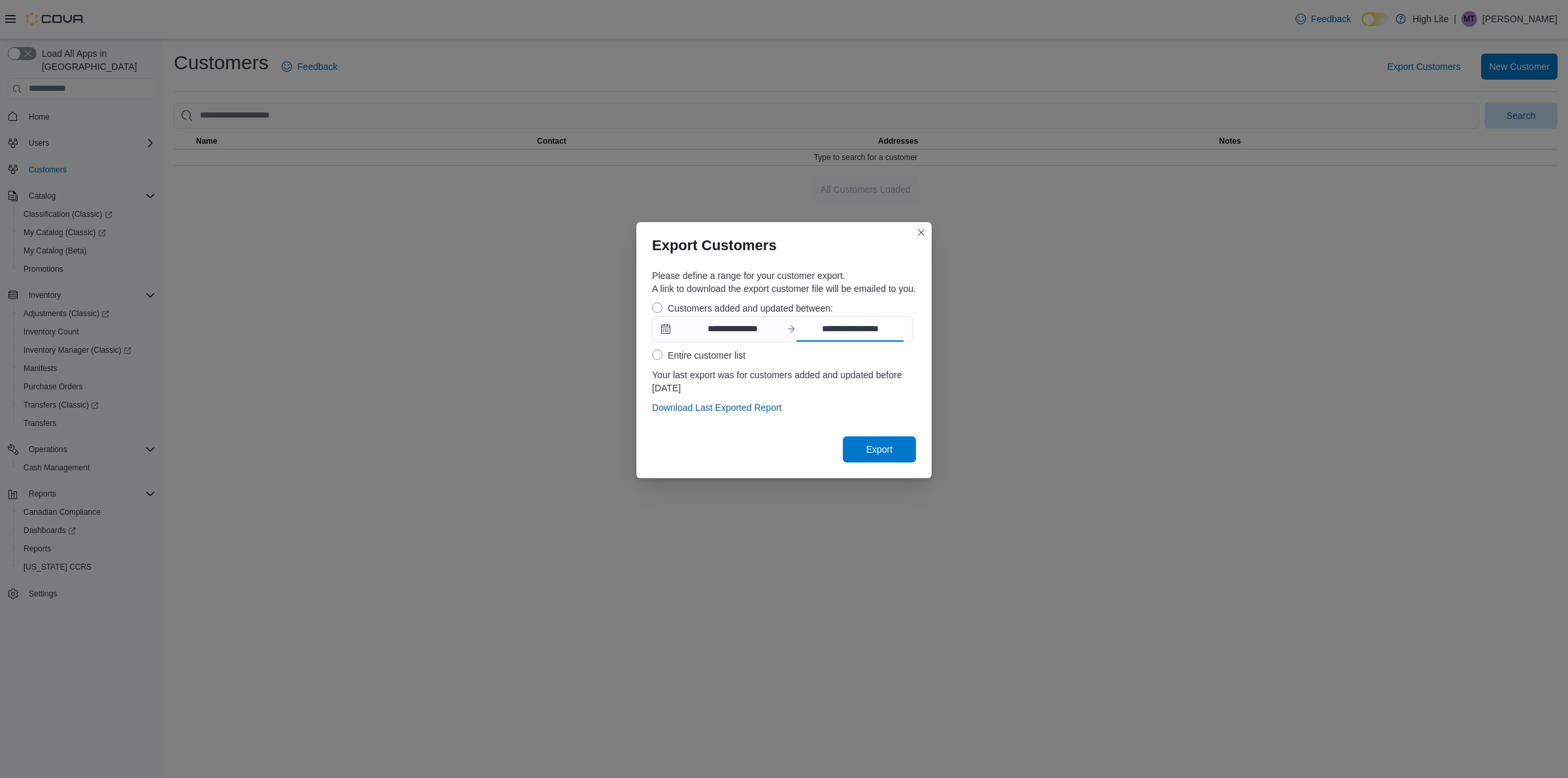
click at [855, 331] on input "**********" at bounding box center [850, 329] width 107 height 24
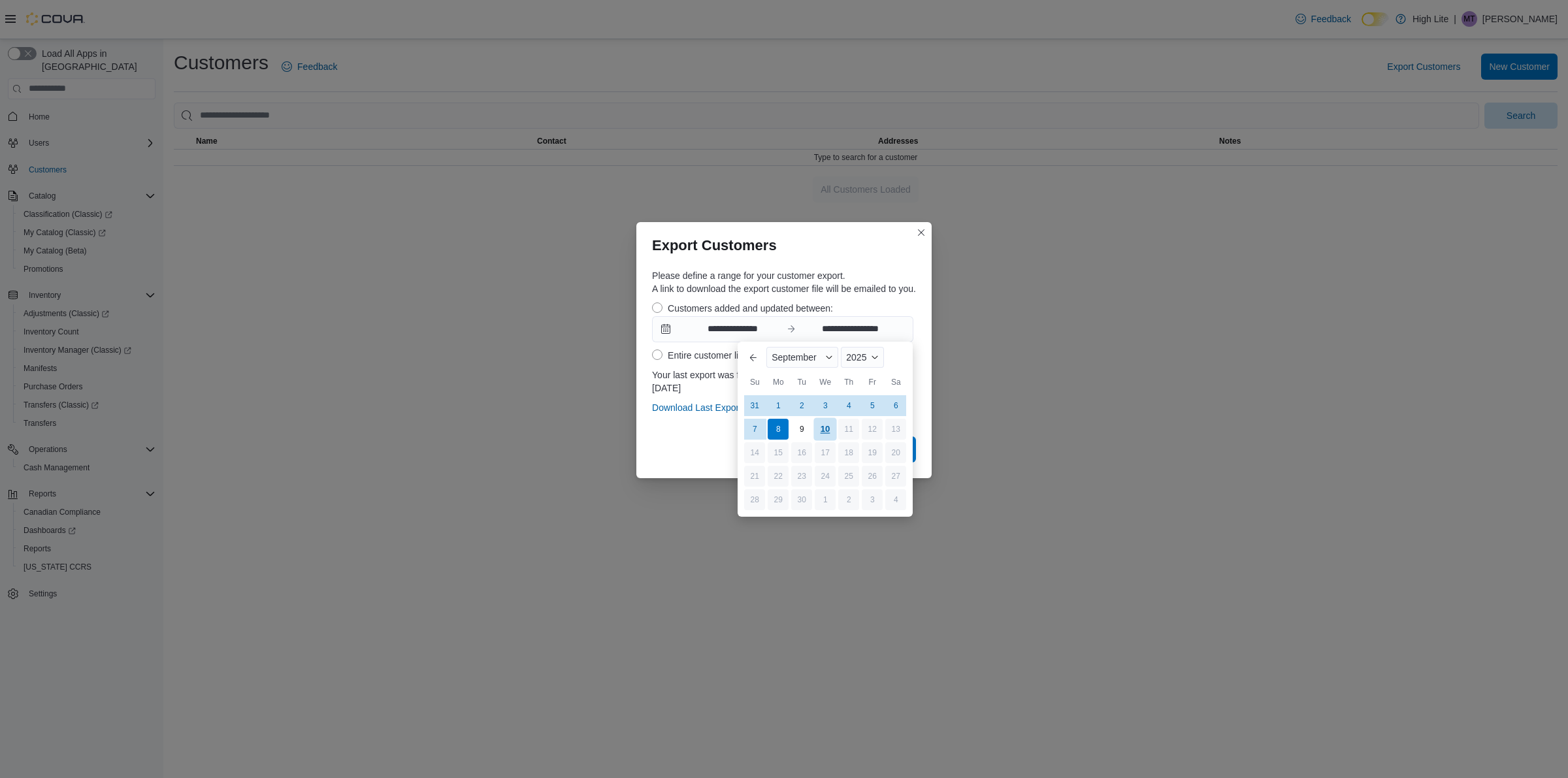
click at [825, 433] on div "10" at bounding box center [826, 429] width 23 height 23
type input "**********"
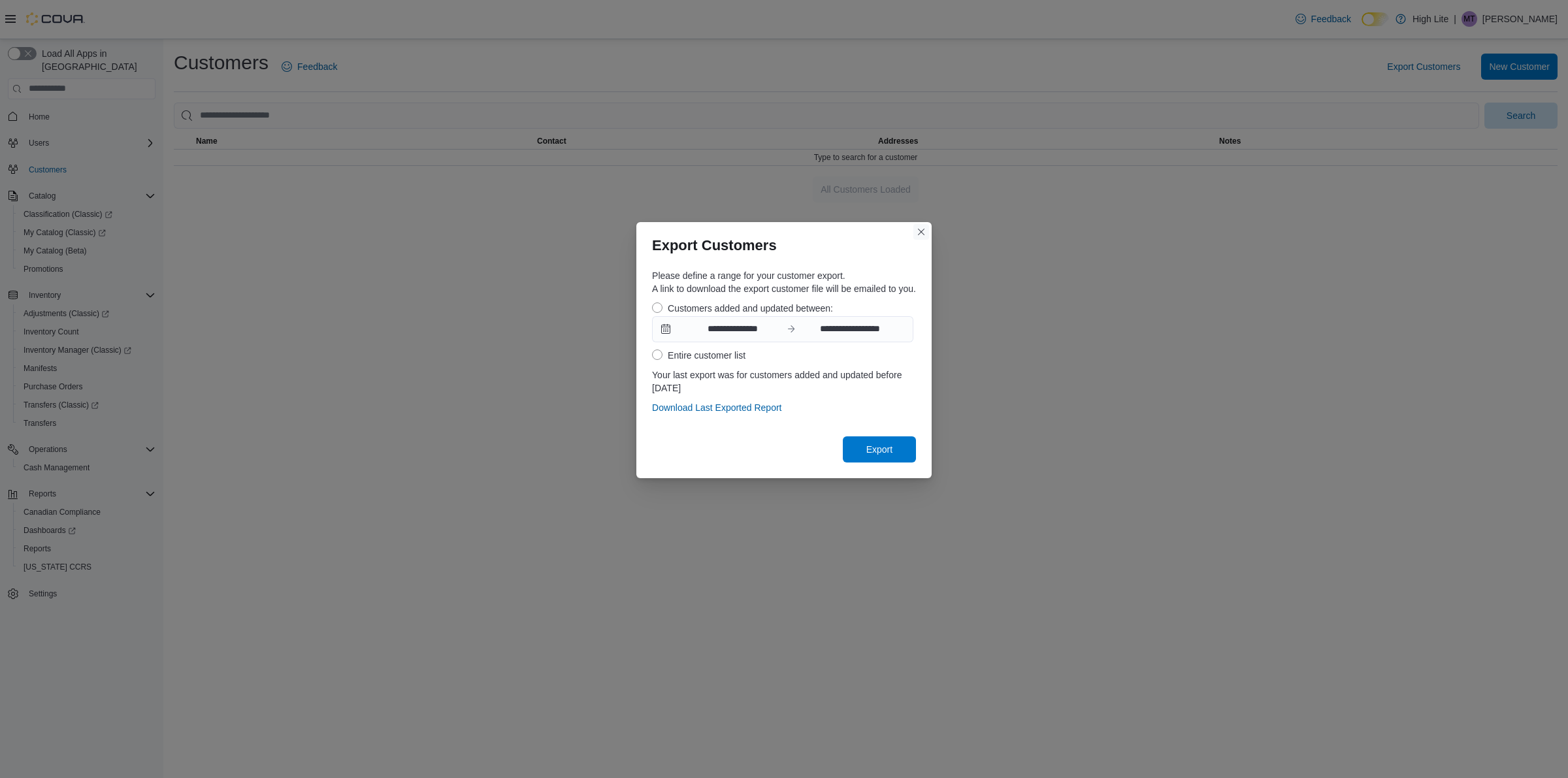
click at [921, 234] on button "Closes this modal window" at bounding box center [922, 232] width 16 height 16
